Goal: Transaction & Acquisition: Subscribe to service/newsletter

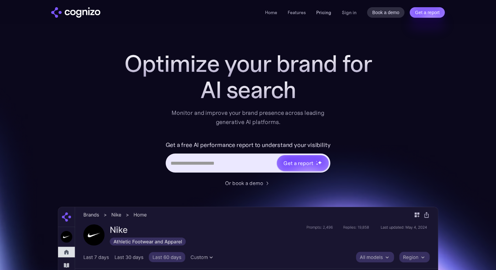
click at [325, 12] on link "Pricing" at bounding box center [323, 13] width 15 height 6
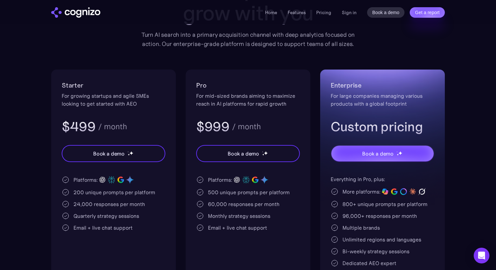
scroll to position [92, 0]
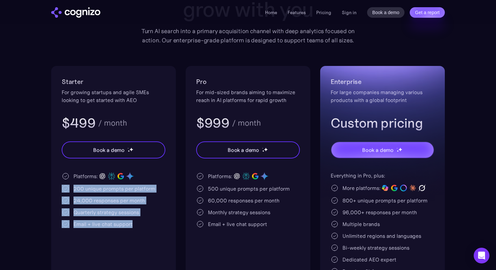
drag, startPoint x: 71, startPoint y: 190, endPoint x: 178, endPoint y: 230, distance: 113.7
click at [178, 230] on div "Starter For growing startups and agile SMEs looking to get started with AEO $49…" at bounding box center [248, 186] width 394 height 241
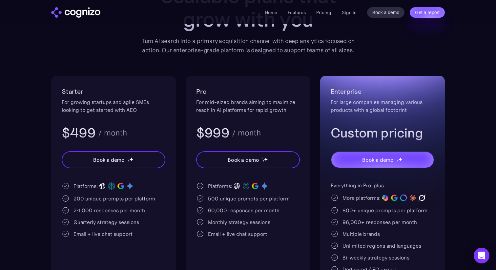
scroll to position [0, 0]
